Goal: Transaction & Acquisition: Purchase product/service

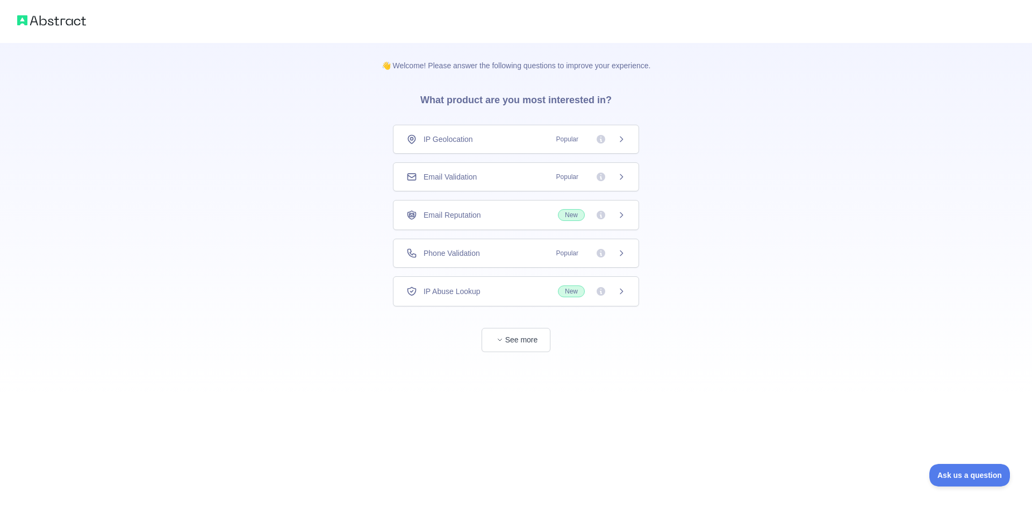
click at [438, 257] on span "Phone Validation" at bounding box center [452, 253] width 56 height 11
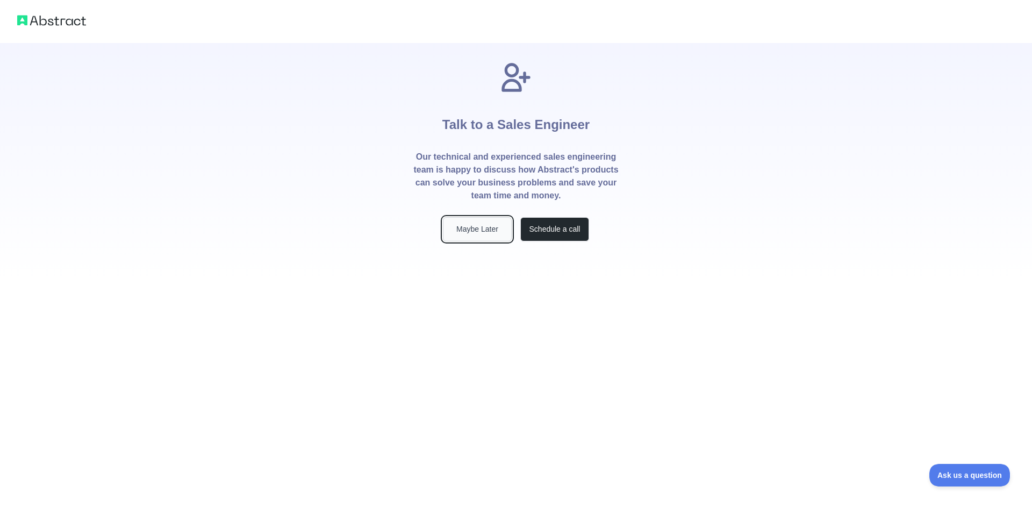
click at [478, 232] on button "Maybe Later" at bounding box center [477, 229] width 69 height 24
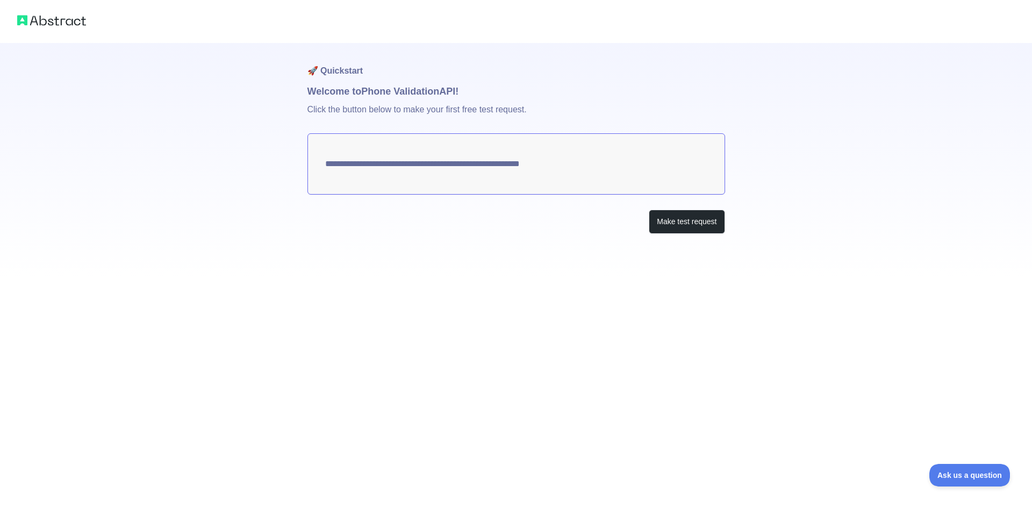
click at [422, 165] on textarea "**********" at bounding box center [517, 163] width 418 height 61
drag, startPoint x: 528, startPoint y: 167, endPoint x: 603, endPoint y: 172, distance: 75.5
click at [603, 172] on textarea "**********" at bounding box center [517, 163] width 418 height 61
click at [671, 225] on button "Make test request" at bounding box center [687, 222] width 76 height 24
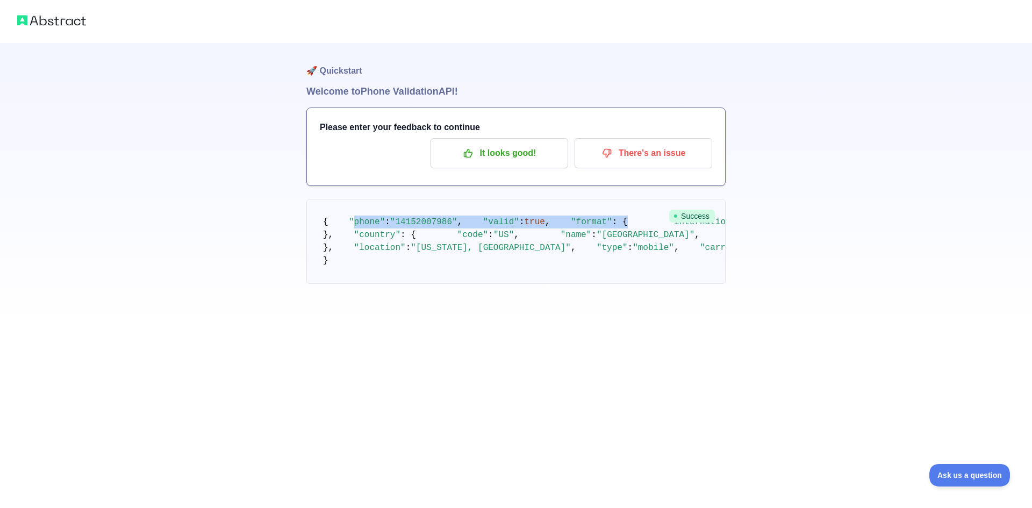
drag, startPoint x: 347, startPoint y: 232, endPoint x: 454, endPoint y: 260, distance: 110.6
click at [454, 260] on pre "{ "phone" : "[PHONE_NUMBER]" , "valid" : true , "format" : { "international" : …" at bounding box center [516, 241] width 419 height 85
click at [525, 227] on span "true" at bounding box center [535, 222] width 20 height 10
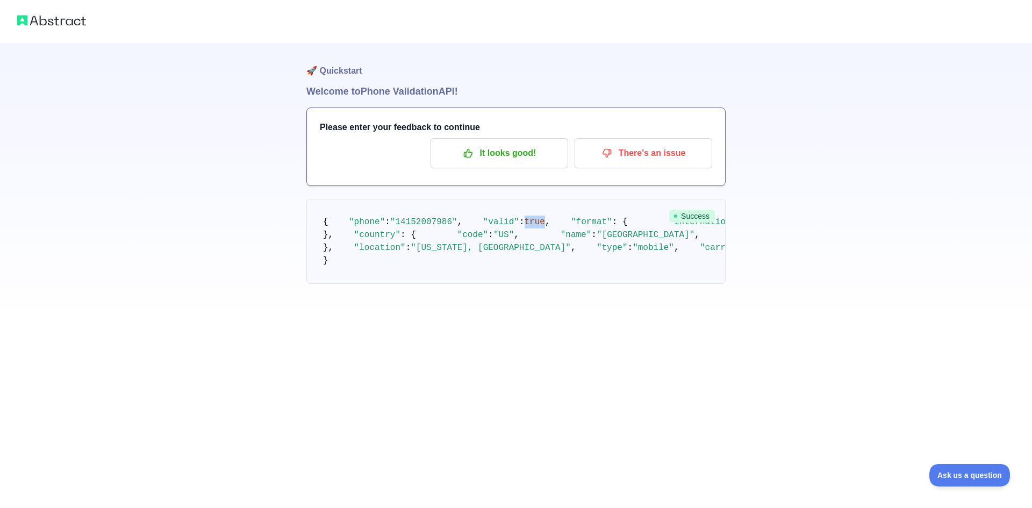
click at [525, 227] on span "true" at bounding box center [535, 222] width 20 height 10
click at [752, 227] on span ""[PHONE_NUMBER]"" at bounding box center [793, 222] width 83 height 10
drag, startPoint x: 405, startPoint y: 288, endPoint x: 488, endPoint y: 288, distance: 83.3
click at [488, 284] on pre "{ "phone" : "[PHONE_NUMBER]" , "valid" : true , "format" : { "international" : …" at bounding box center [516, 241] width 419 height 85
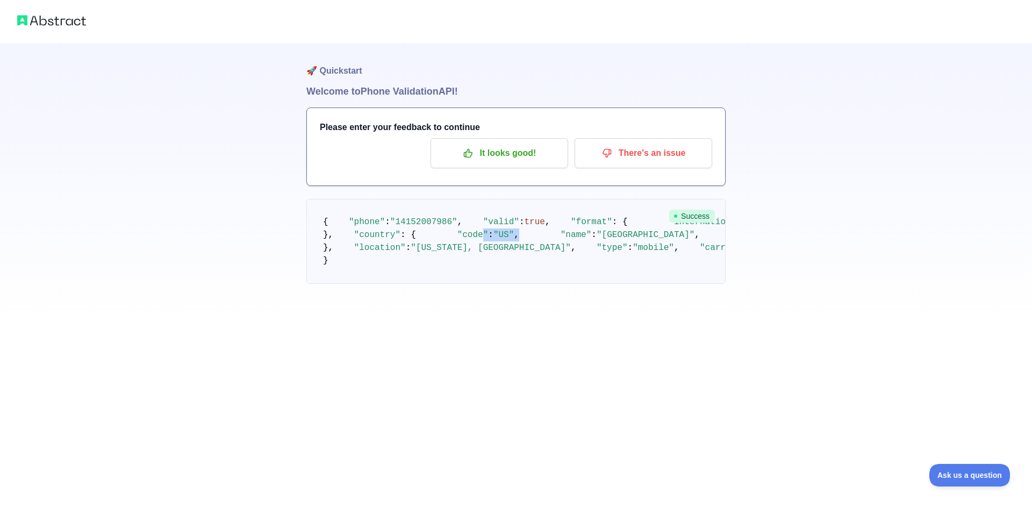
drag, startPoint x: 387, startPoint y: 325, endPoint x: 439, endPoint y: 325, distance: 52.2
click at [439, 284] on pre "{ "phone" : "[PHONE_NUMBER]" , "valid" : true , "format" : { "international" : …" at bounding box center [516, 241] width 419 height 85
drag, startPoint x: 397, startPoint y: 337, endPoint x: 450, endPoint y: 345, distance: 52.9
click at [450, 284] on pre "{ "phone" : "[PHONE_NUMBER]" , "valid" : true , "format" : { "international" : …" at bounding box center [516, 241] width 419 height 85
drag, startPoint x: 403, startPoint y: 379, endPoint x: 462, endPoint y: 376, distance: 58.7
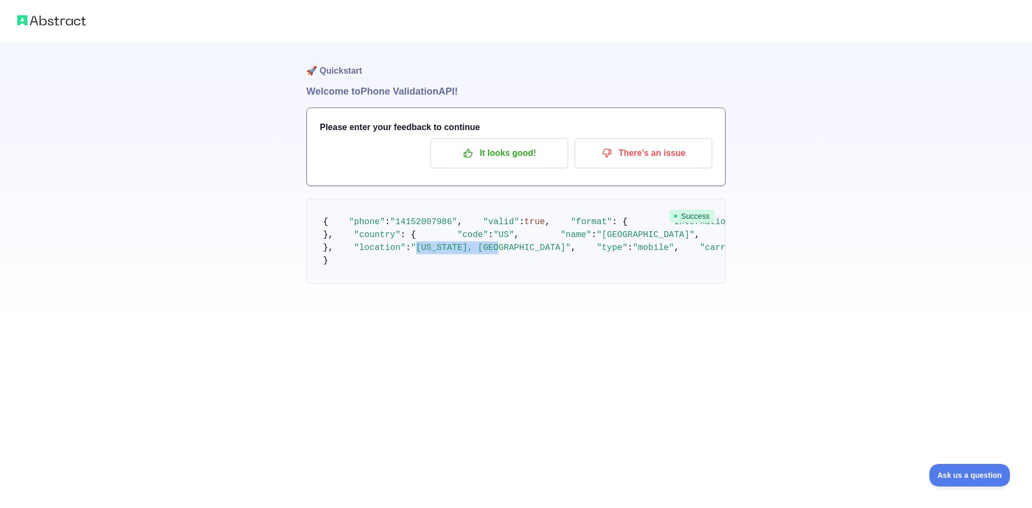
click at [477, 253] on span ""[US_STATE], [GEOGRAPHIC_DATA]"" at bounding box center [491, 248] width 160 height 10
drag, startPoint x: 379, startPoint y: 391, endPoint x: 449, endPoint y: 391, distance: 70.4
click at [449, 284] on pre "{ "phone" : "[PHONE_NUMBER]" , "valid" : true , "format" : { "international" : …" at bounding box center [516, 241] width 419 height 85
drag, startPoint x: 403, startPoint y: 402, endPoint x: 573, endPoint y: 397, distance: 170.5
click at [573, 284] on pre "{ "phone" : "[PHONE_NUMBER]" , "valid" : true , "format" : { "international" : …" at bounding box center [516, 241] width 419 height 85
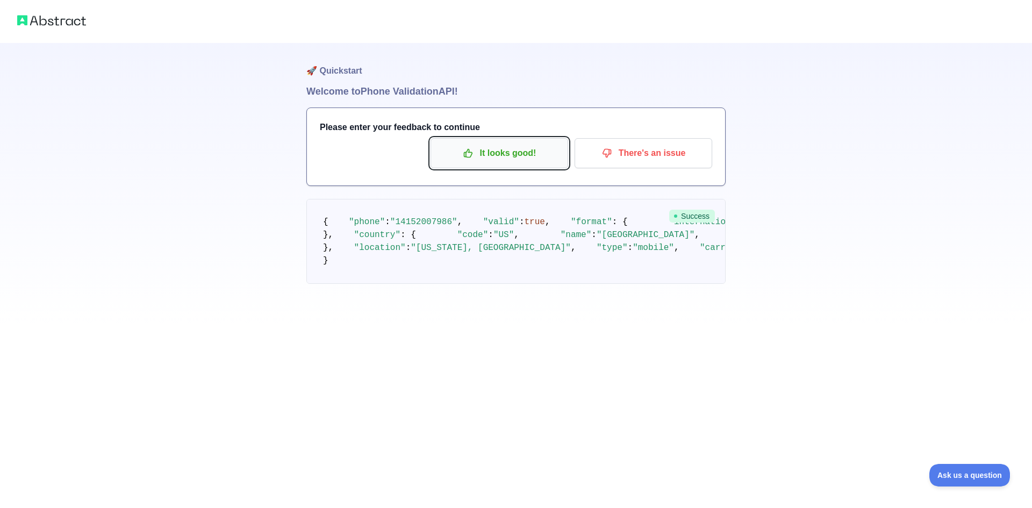
click at [496, 157] on p "It looks good!" at bounding box center [500, 153] width 122 height 18
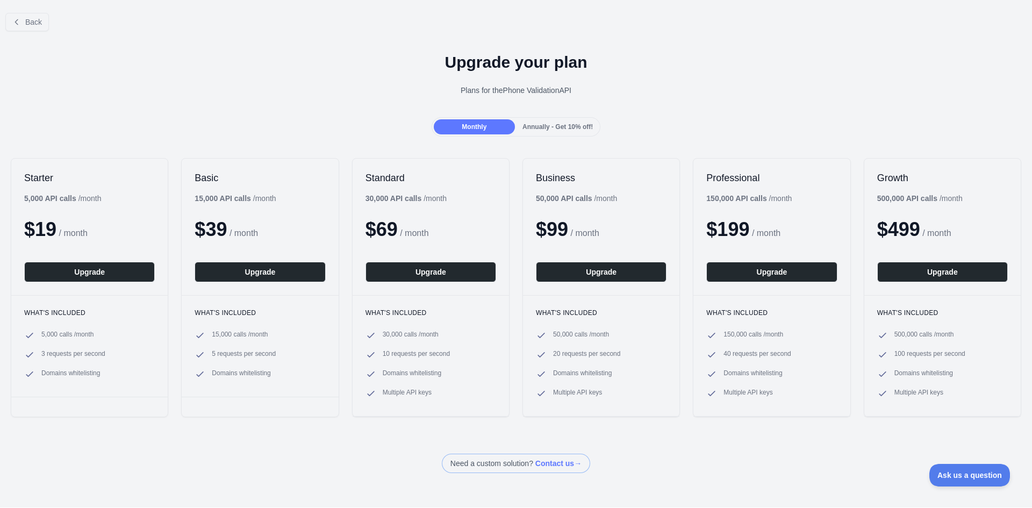
click at [558, 131] on div "Annually - Get 10% off!" at bounding box center [557, 126] width 81 height 15
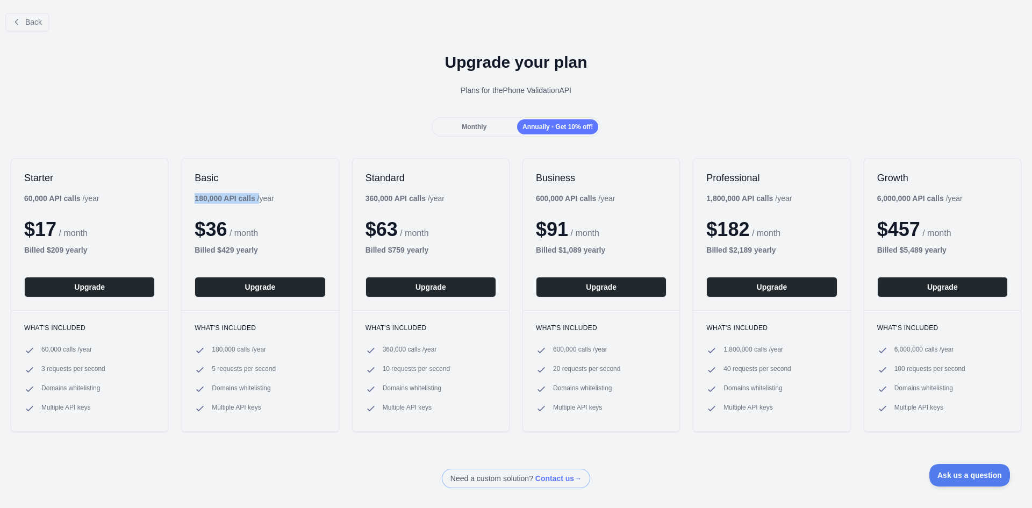
drag, startPoint x: 195, startPoint y: 201, endPoint x: 259, endPoint y: 202, distance: 64.0
click at [259, 202] on div "180,000 API calls / year" at bounding box center [234, 198] width 79 height 11
drag, startPoint x: 196, startPoint y: 234, endPoint x: 244, endPoint y: 233, distance: 47.3
click at [244, 233] on div "$ 36 / month" at bounding box center [260, 230] width 131 height 22
drag, startPoint x: 219, startPoint y: 251, endPoint x: 281, endPoint y: 249, distance: 61.9
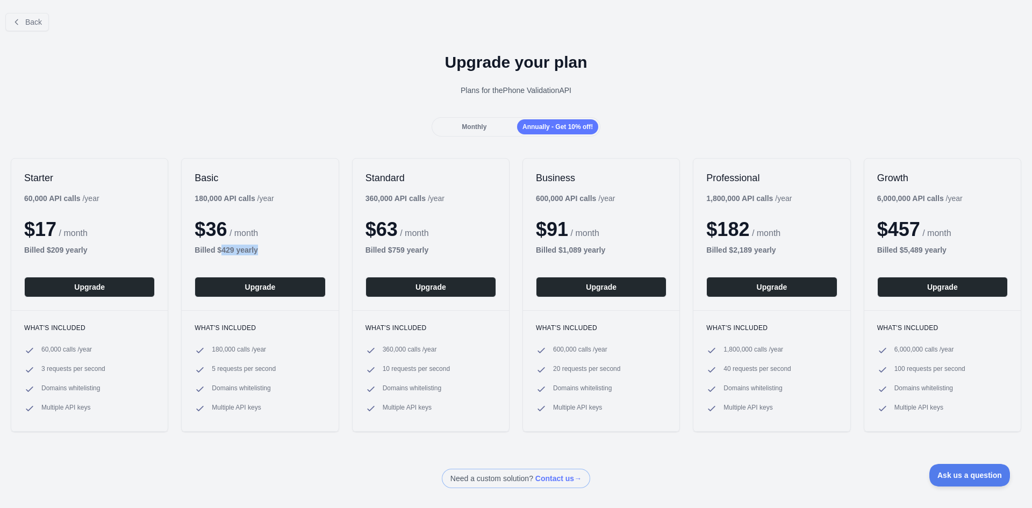
click at [281, 249] on div "Billed $ 429 yearly" at bounding box center [260, 250] width 131 height 11
click at [251, 123] on div "Monthly Annually - Get 10% off!" at bounding box center [516, 126] width 1032 height 19
